Goal: Task Accomplishment & Management: Manage account settings

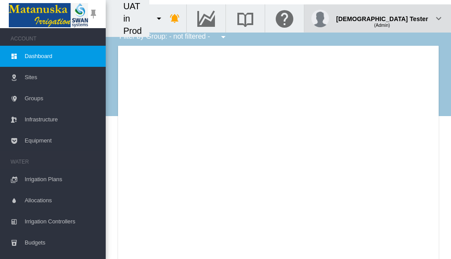
click at [406, 18] on div "(Admin)" at bounding box center [382, 22] width 92 height 9
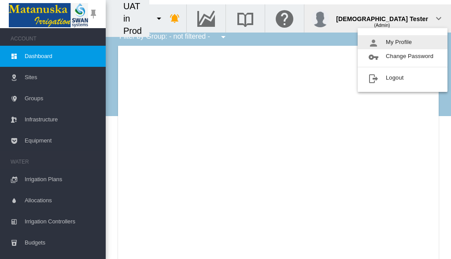
click at [403, 42] on button "My Profile" at bounding box center [403, 42] width 90 height 14
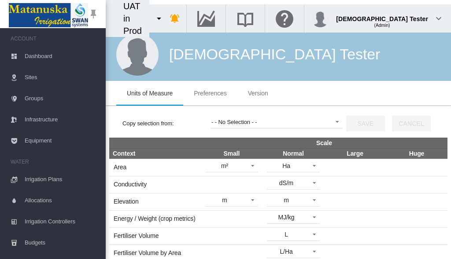
click at [210, 93] on span "Preferences" at bounding box center [210, 93] width 33 height 7
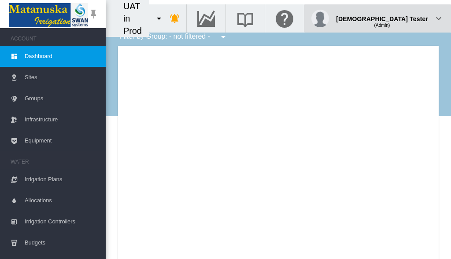
click at [406, 18] on div "(Admin)" at bounding box center [382, 22] width 92 height 9
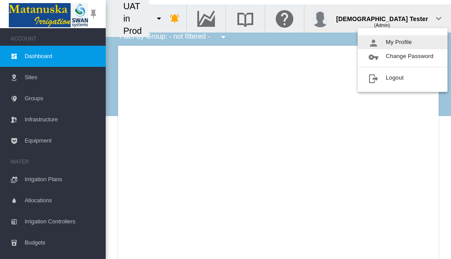
click at [403, 42] on button "My Profile" at bounding box center [403, 42] width 90 height 14
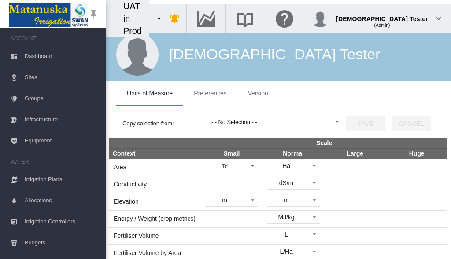
click at [210, 93] on span "Preferences" at bounding box center [210, 93] width 33 height 7
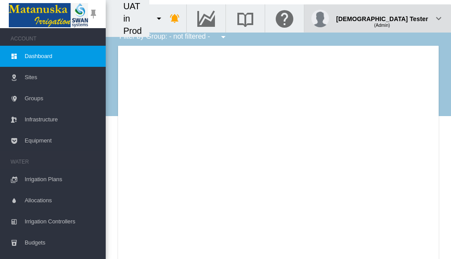
click at [406, 18] on div "(Admin)" at bounding box center [382, 22] width 92 height 9
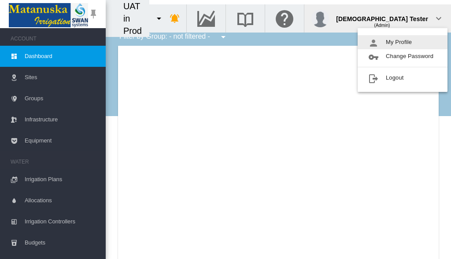
click at [403, 42] on button "My Profile" at bounding box center [403, 42] width 90 height 14
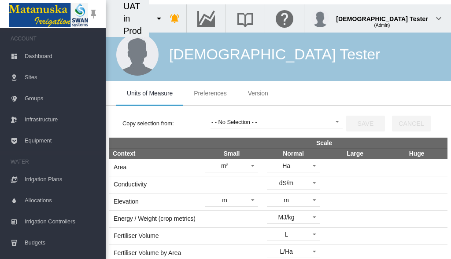
click at [210, 93] on span "Preferences" at bounding box center [210, 93] width 33 height 7
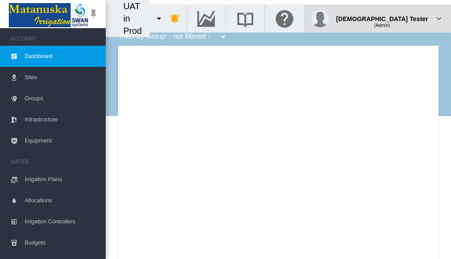
click at [406, 18] on div "(Admin)" at bounding box center [382, 22] width 92 height 9
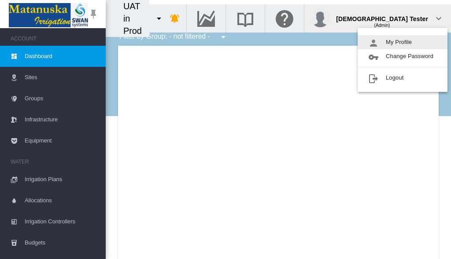
click at [403, 42] on button "My Profile" at bounding box center [403, 42] width 90 height 14
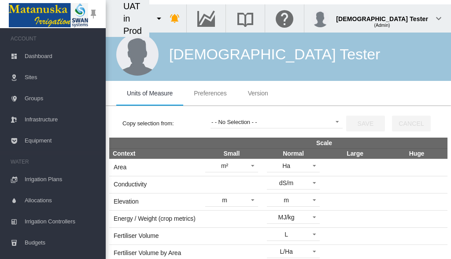
click at [210, 93] on span "Preferences" at bounding box center [210, 93] width 33 height 7
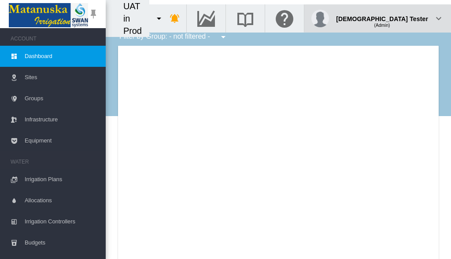
click at [406, 18] on div "(Admin)" at bounding box center [382, 22] width 92 height 9
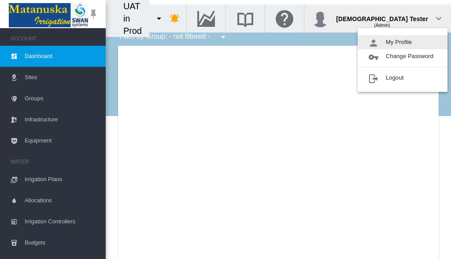
click at [403, 42] on button "My Profile" at bounding box center [403, 42] width 90 height 14
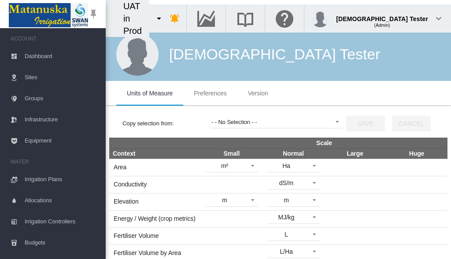
click at [210, 93] on span "Preferences" at bounding box center [210, 93] width 33 height 7
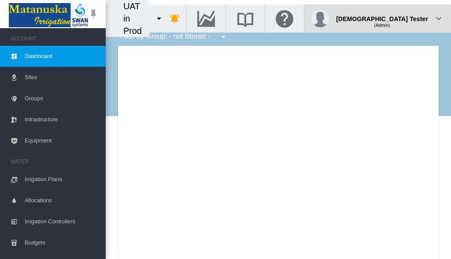
click at [406, 18] on div "(Admin)" at bounding box center [382, 22] width 92 height 9
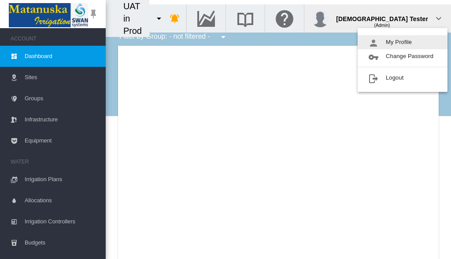
click at [403, 42] on button "My Profile" at bounding box center [403, 42] width 90 height 14
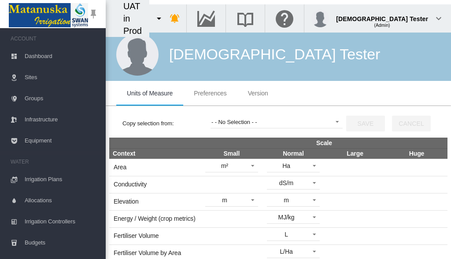
click at [210, 93] on span "Preferences" at bounding box center [210, 93] width 33 height 7
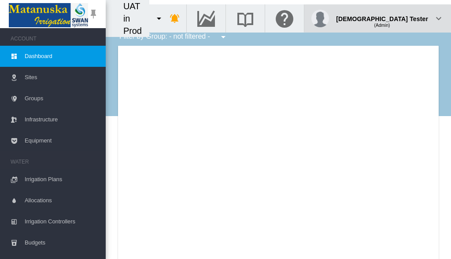
click at [406, 18] on div "(Admin)" at bounding box center [382, 22] width 92 height 9
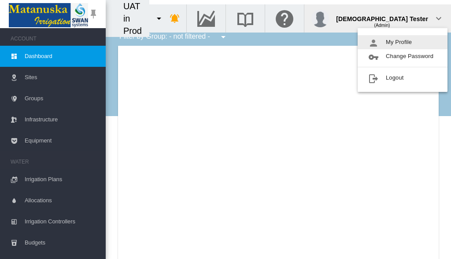
click at [403, 42] on button "My Profile" at bounding box center [403, 42] width 90 height 14
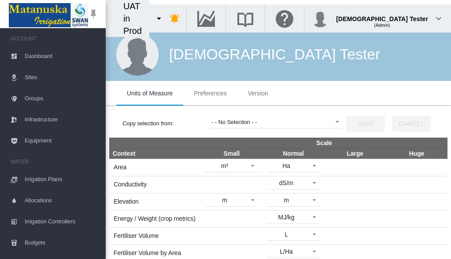
click at [210, 93] on span "Preferences" at bounding box center [210, 93] width 33 height 7
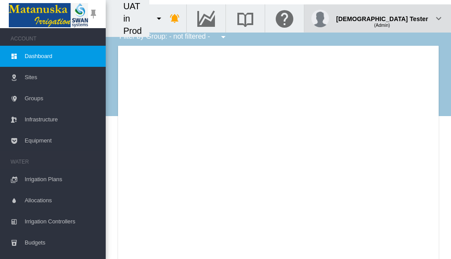
click at [406, 18] on div "(Admin)" at bounding box center [382, 22] width 92 height 9
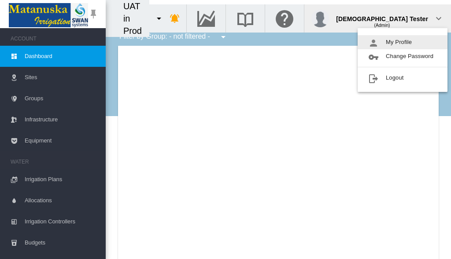
click at [403, 42] on button "My Profile" at bounding box center [403, 42] width 90 height 14
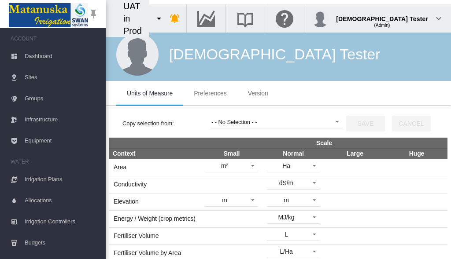
click at [210, 93] on span "Preferences" at bounding box center [210, 93] width 33 height 7
